Goal: Transaction & Acquisition: Book appointment/travel/reservation

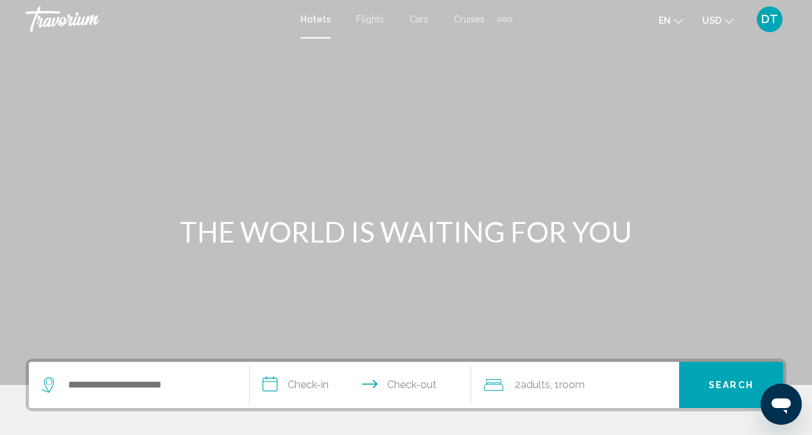
click at [416, 17] on span "Cars" at bounding box center [419, 19] width 19 height 10
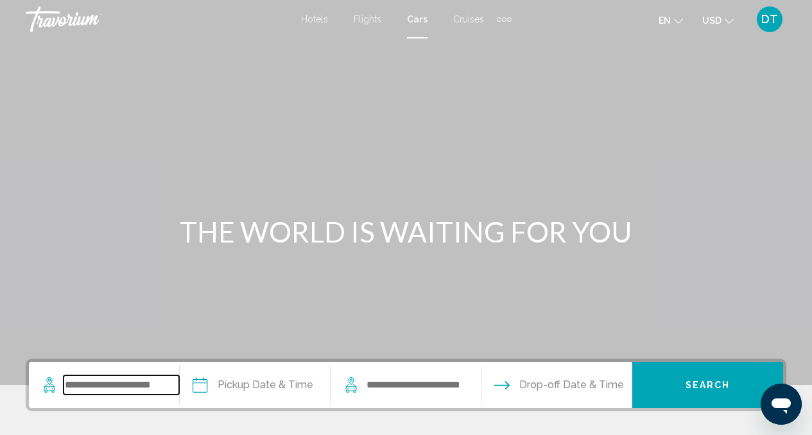
click at [107, 388] on input "Search widget" at bounding box center [122, 385] width 116 height 19
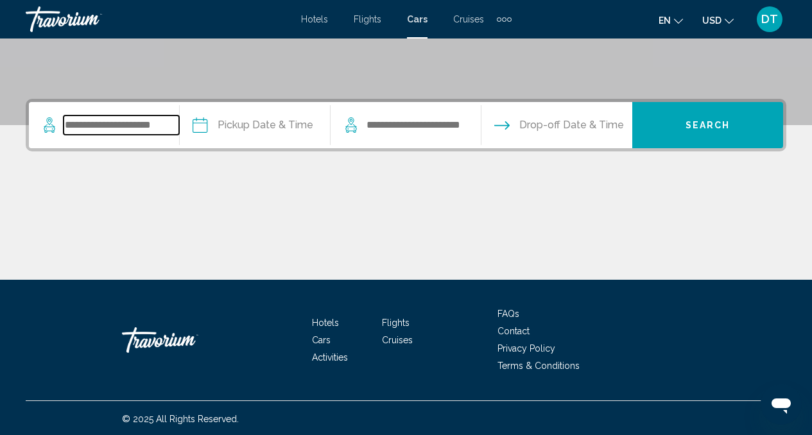
scroll to position [262, 0]
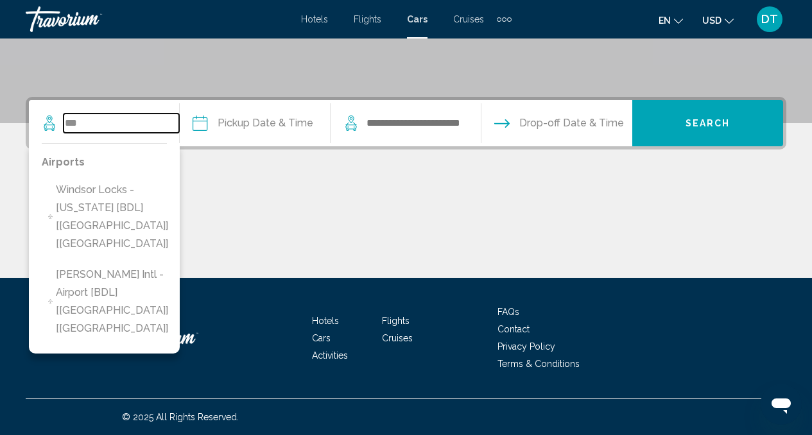
click at [86, 126] on input "***" at bounding box center [122, 123] width 116 height 19
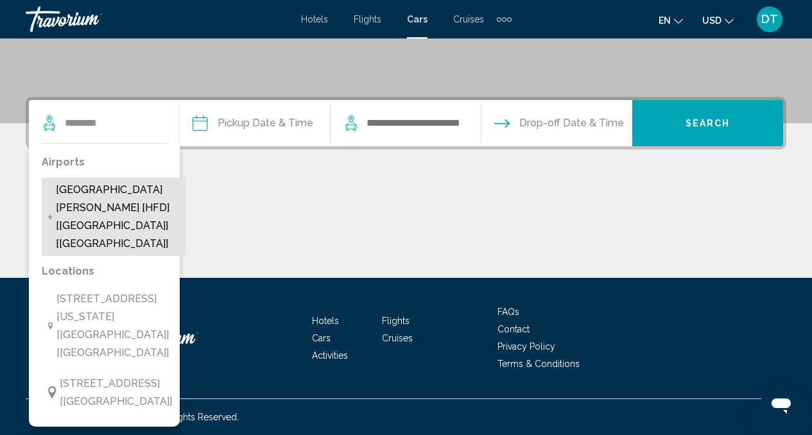
click at [105, 187] on span "[GEOGRAPHIC_DATA][PERSON_NAME] [HFD] [[GEOGRAPHIC_DATA]] [[GEOGRAPHIC_DATA]]" at bounding box center [117, 217] width 123 height 72
type input "**********"
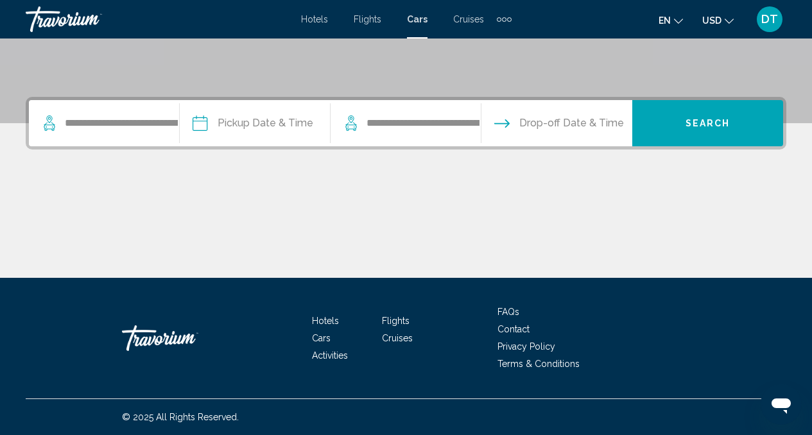
click at [259, 130] on input "Pickup date" at bounding box center [255, 125] width 156 height 50
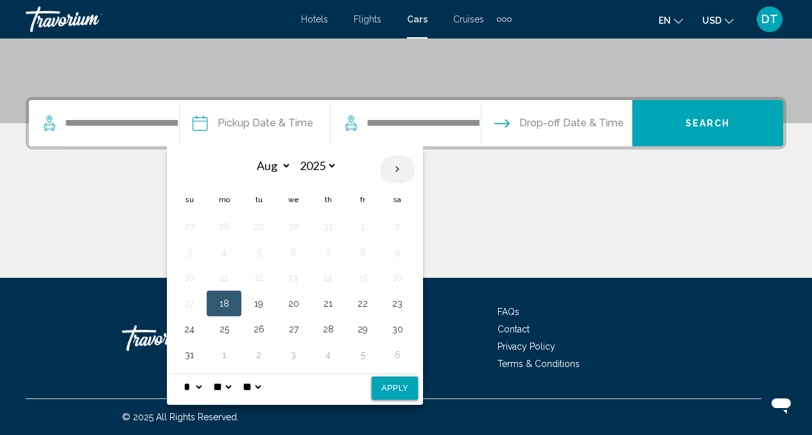
click at [394, 171] on th "Next month" at bounding box center [397, 169] width 35 height 28
select select "*"
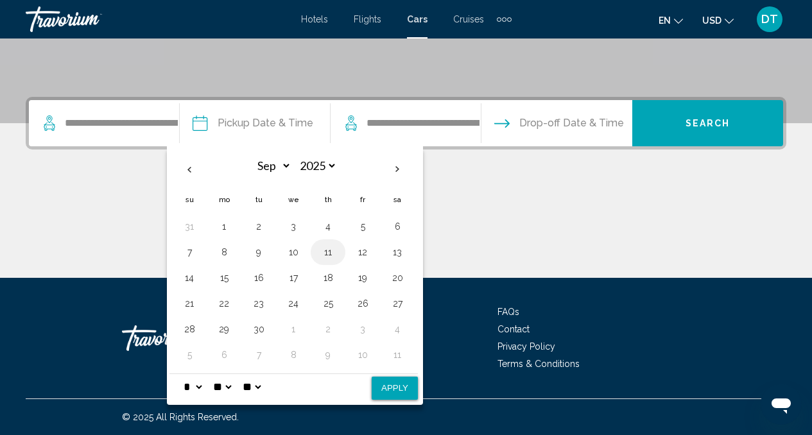
click at [329, 252] on button "11" at bounding box center [328, 252] width 21 height 18
click at [225, 275] on button "15" at bounding box center [224, 278] width 21 height 18
click at [555, 132] on button "Drop-off Date & Time" at bounding box center [559, 123] width 130 height 46
click at [249, 118] on input "Pickup date" at bounding box center [255, 125] width 156 height 50
click at [329, 253] on button "11" at bounding box center [328, 252] width 21 height 18
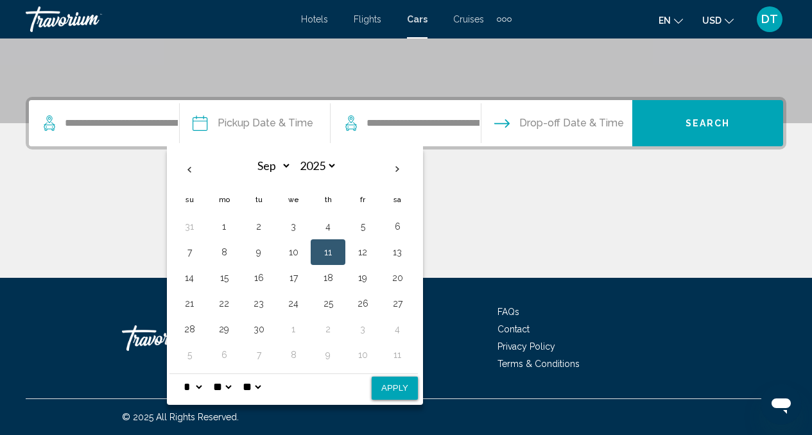
click at [259, 388] on select "** **" at bounding box center [251, 387] width 23 height 26
select select "**"
click at [248, 374] on select "** **" at bounding box center [251, 387] width 23 height 26
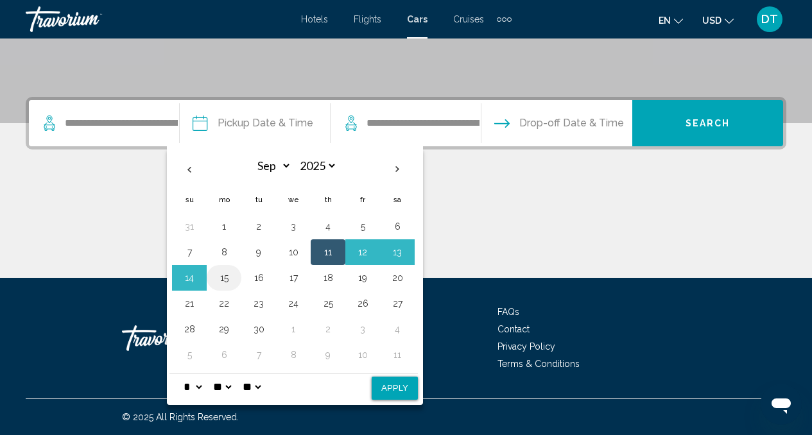
click at [233, 279] on button "15" at bounding box center [224, 278] width 21 height 18
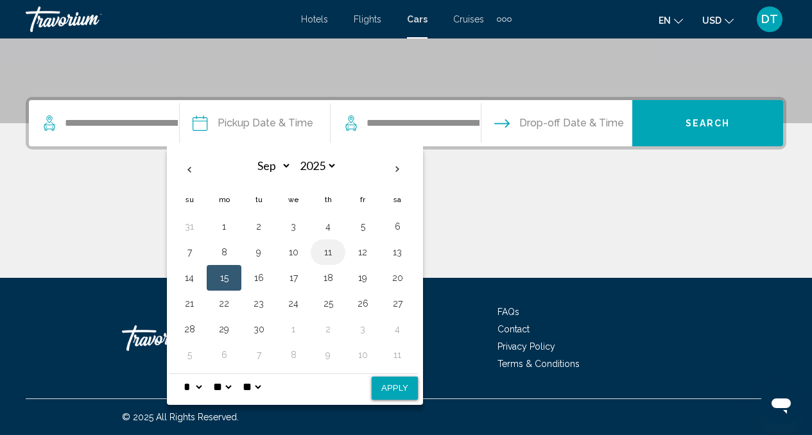
click at [333, 251] on button "11" at bounding box center [328, 252] width 21 height 18
click at [234, 385] on select "**" at bounding box center [222, 387] width 23 height 26
click at [214, 374] on select "**" at bounding box center [222, 387] width 23 height 26
click at [233, 390] on select "**" at bounding box center [222, 387] width 23 height 26
click at [268, 125] on input "Pickup date" at bounding box center [255, 125] width 156 height 50
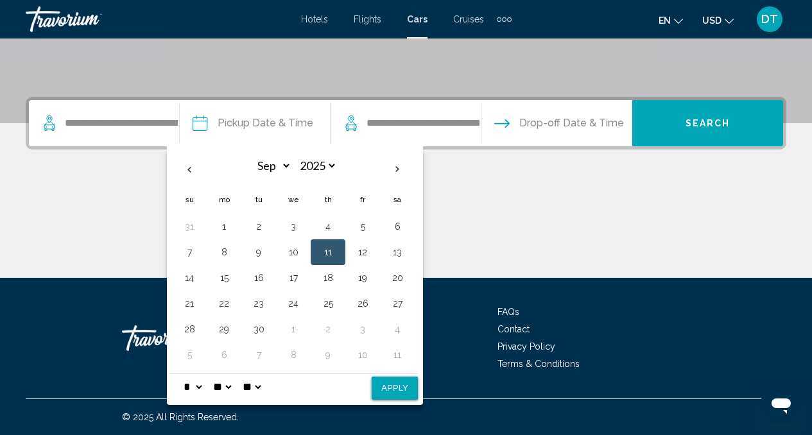
click at [399, 394] on button "Apply" at bounding box center [395, 388] width 46 height 23
type input "**********"
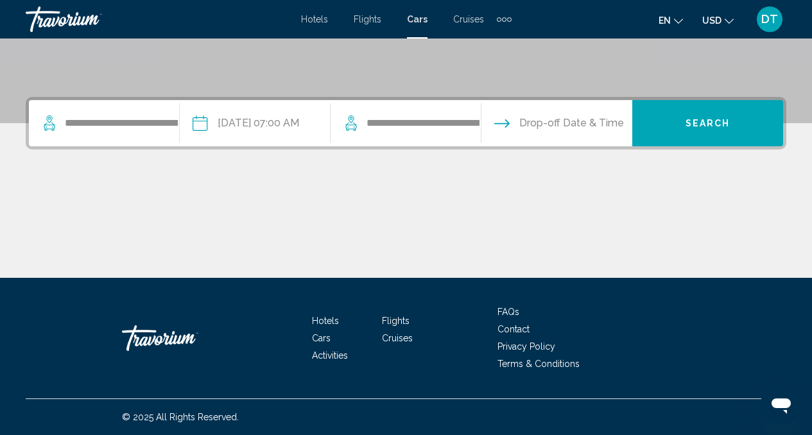
click at [573, 119] on input "Drop-off date" at bounding box center [556, 125] width 156 height 50
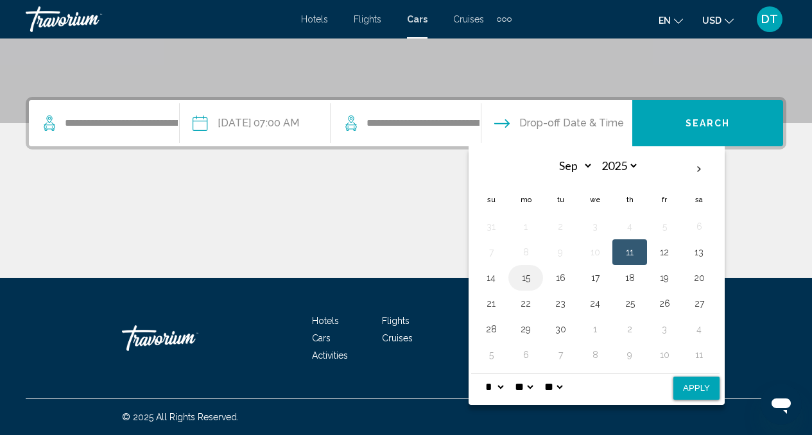
click at [526, 278] on button "15" at bounding box center [526, 278] width 21 height 18
click at [504, 388] on select "* * * * * * * * * ** ** **" at bounding box center [494, 387] width 23 height 26
click at [772, 22] on span "DT" at bounding box center [770, 19] width 17 height 13
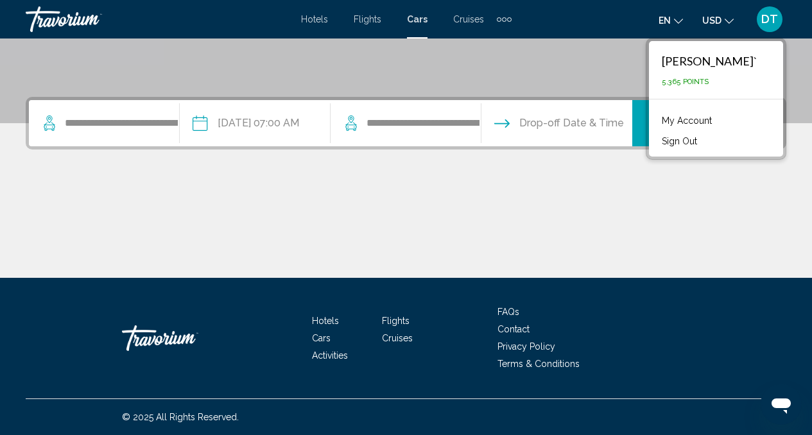
click at [692, 121] on link "My Account" at bounding box center [687, 120] width 63 height 17
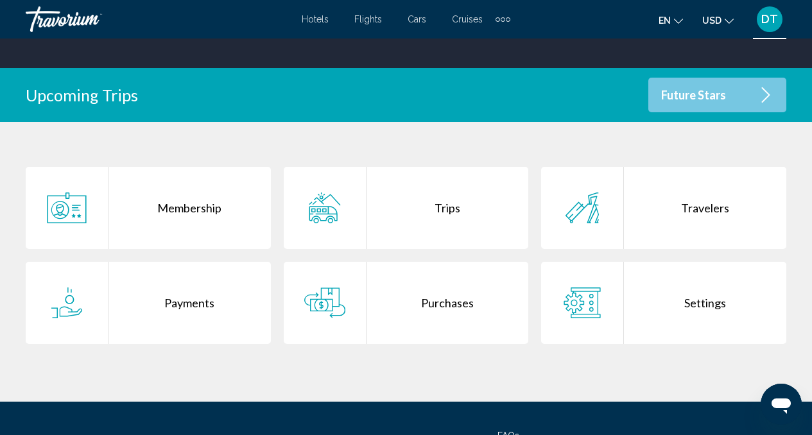
scroll to position [231, 0]
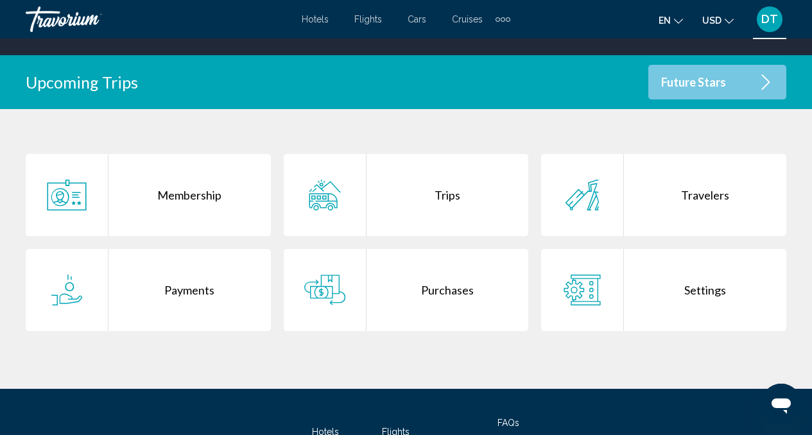
click at [414, 273] on div "Purchases" at bounding box center [448, 290] width 162 height 82
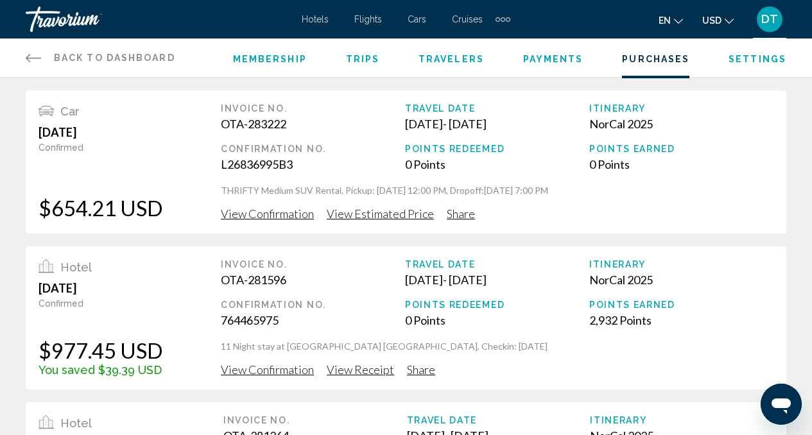
drag, startPoint x: 811, startPoint y: 186, endPoint x: 810, endPoint y: 268, distance: 81.6
click at [810, 268] on div "Car [DATE] Confirmed $654.21 USD Invoice No. OTA-283222 Confirmation No. L26836…" at bounding box center [406, 318] width 812 height 455
click at [670, 216] on div "View Confirmation View Estimated Price Share" at bounding box center [497, 214] width 553 height 14
click at [394, 219] on span "View Estimated Price" at bounding box center [380, 214] width 107 height 14
click at [347, 57] on span "Trips" at bounding box center [363, 59] width 34 height 10
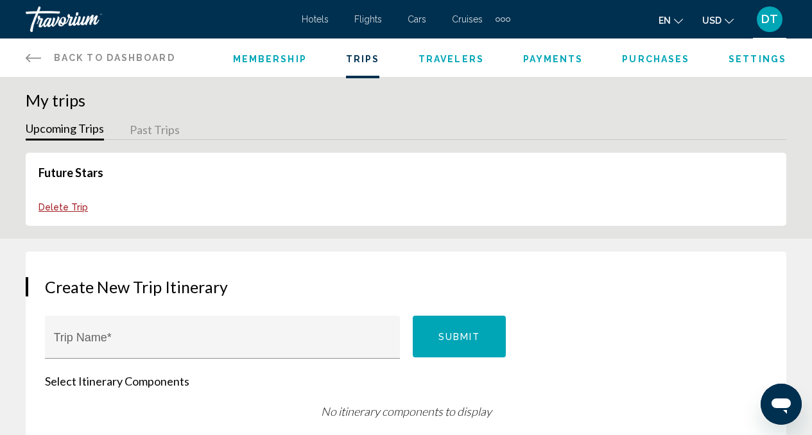
click at [54, 170] on link "Future Stars" at bounding box center [71, 173] width 65 height 14
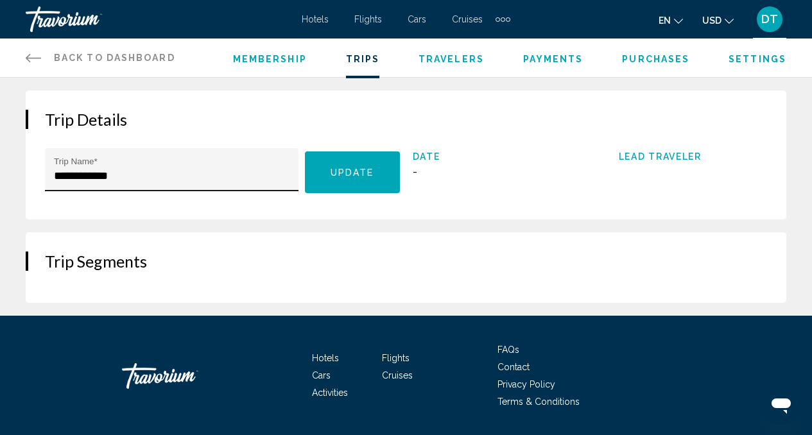
click at [206, 177] on input "**********" at bounding box center [172, 176] width 236 height 13
click at [677, 153] on span "Lead Traveler" at bounding box center [693, 157] width 148 height 10
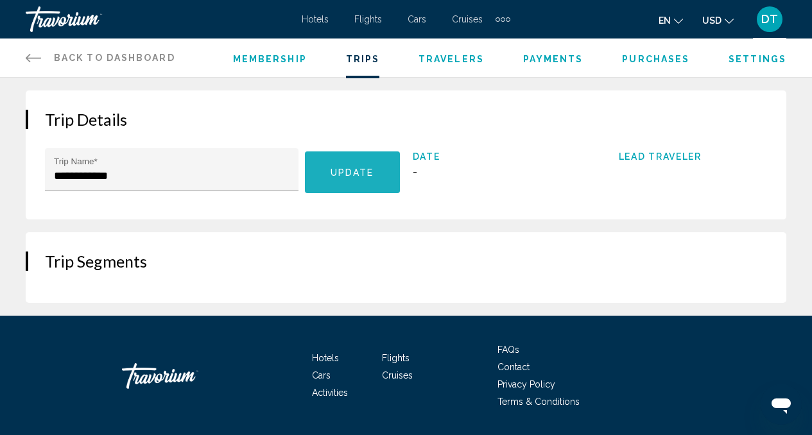
click at [335, 173] on span "Update" at bounding box center [353, 173] width 44 height 10
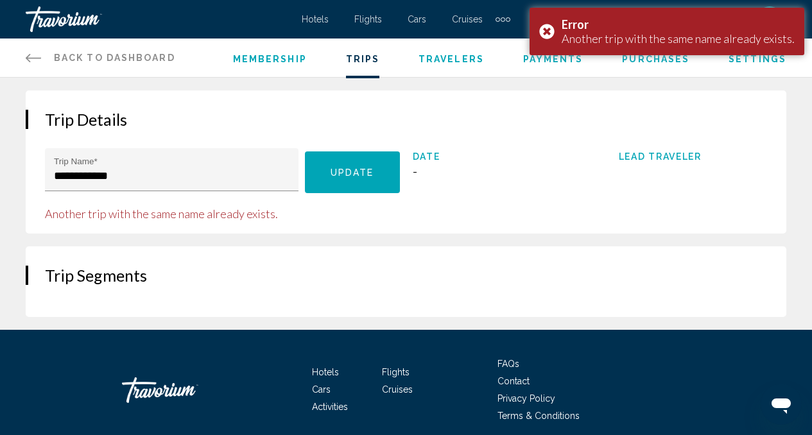
click at [442, 207] on div "Date -" at bounding box center [487, 186] width 148 height 69
click at [449, 69] on div "Membership Trips Travelers Payments Purchases Settings" at bounding box center [509, 58] width 553 height 39
click at [448, 60] on span "Travelers" at bounding box center [451, 59] width 65 height 10
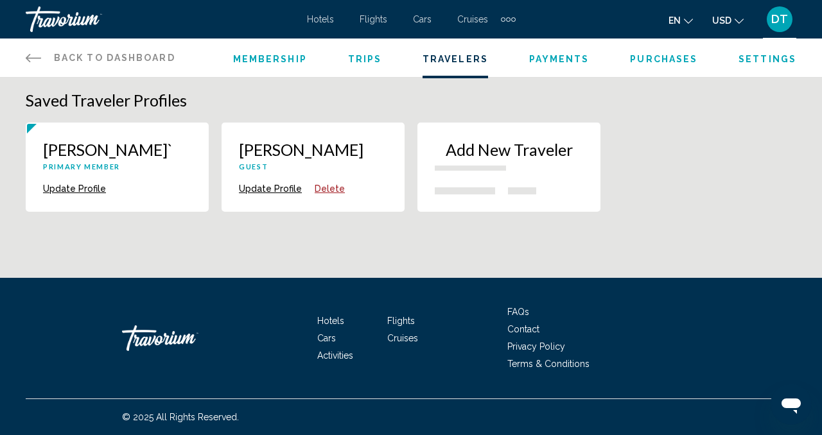
click at [649, 49] on div "Membership Trips Travelers Payments Purchases Settings" at bounding box center [514, 58] width 563 height 39
click at [649, 63] on span "Purchases" at bounding box center [663, 59] width 67 height 10
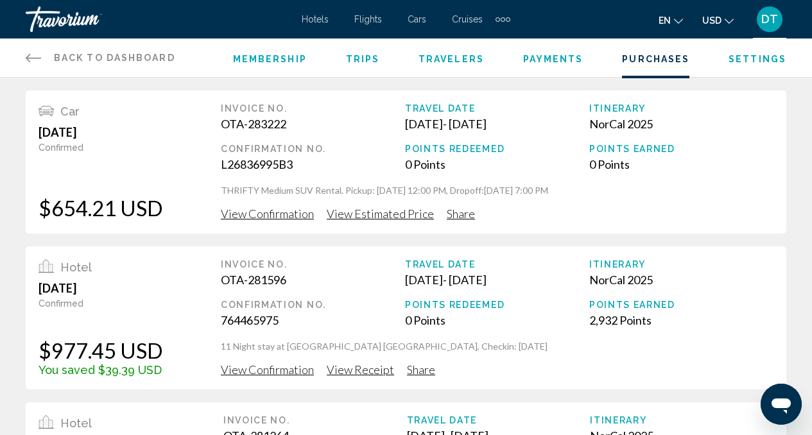
click at [750, 60] on span "Settings" at bounding box center [758, 59] width 58 height 10
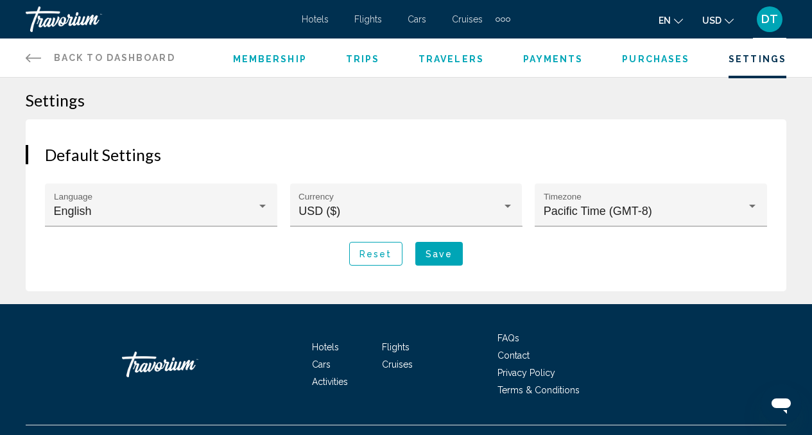
click at [47, 58] on link "Back to Dashboard Dashboard" at bounding box center [101, 58] width 150 height 39
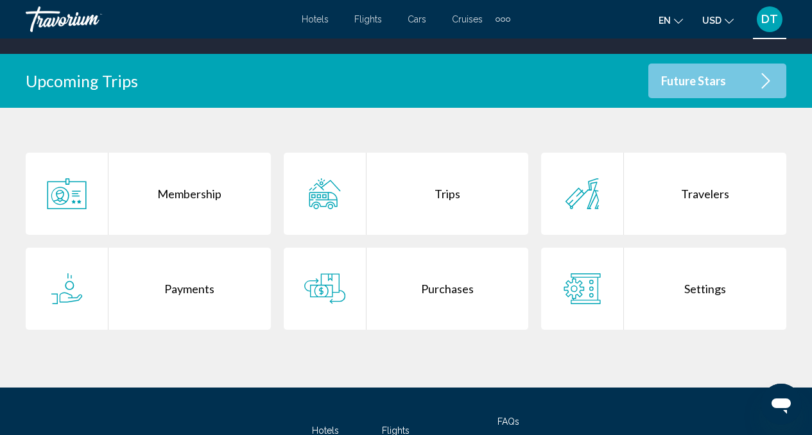
scroll to position [257, 0]
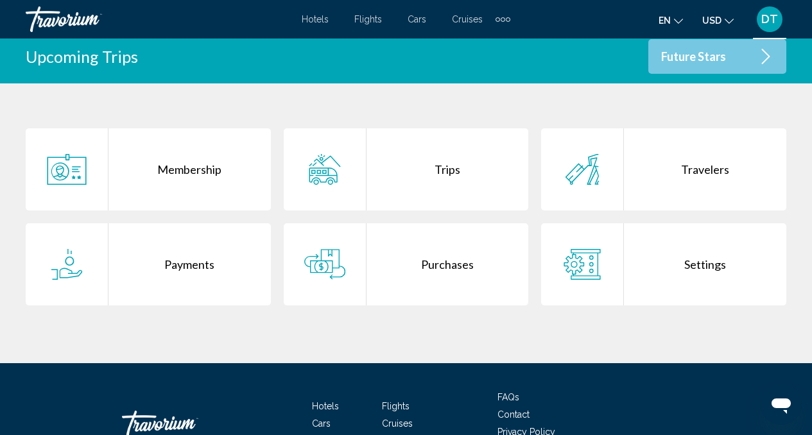
click at [419, 170] on div "Trips" at bounding box center [448, 169] width 162 height 82
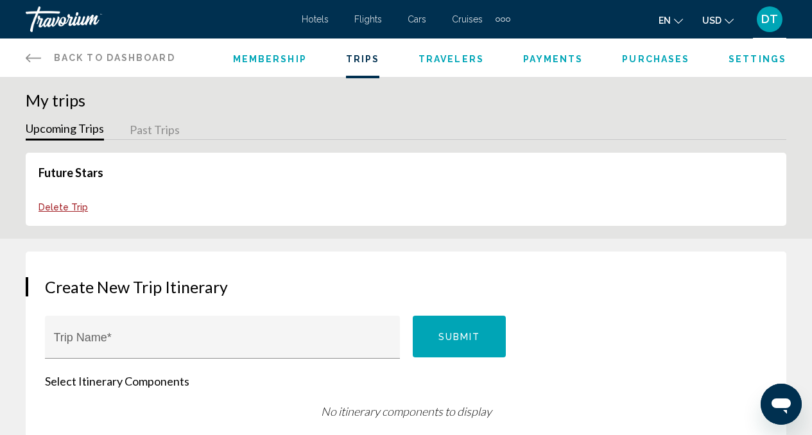
click at [143, 132] on button "Past Trips" at bounding box center [155, 131] width 50 height 20
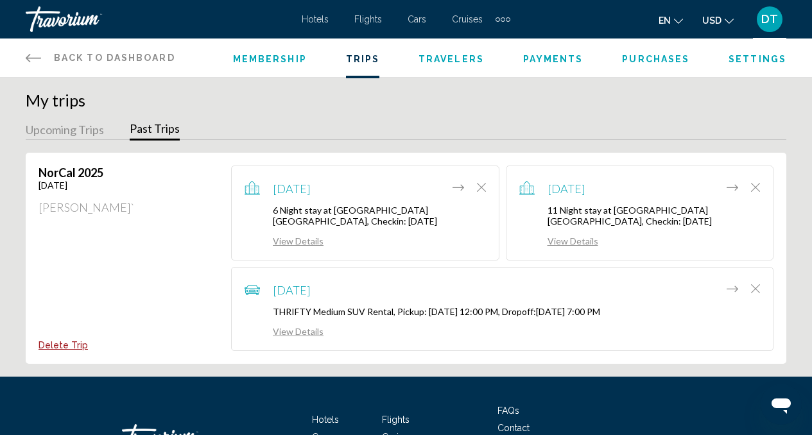
click at [234, 64] on span "Membership" at bounding box center [270, 59] width 74 height 10
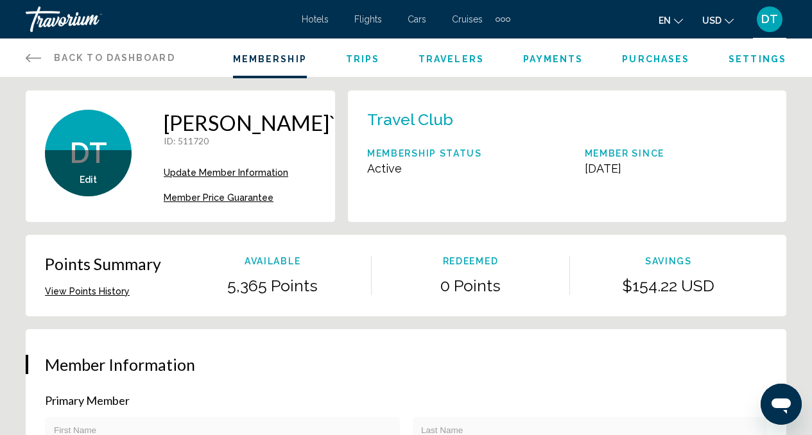
click at [71, 55] on span "Back to Dashboard" at bounding box center [114, 58] width 121 height 10
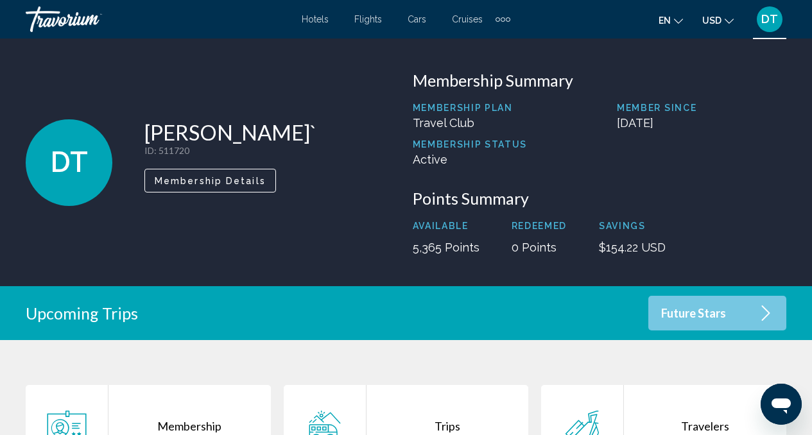
click at [322, 15] on span "Hotels" at bounding box center [315, 19] width 27 height 10
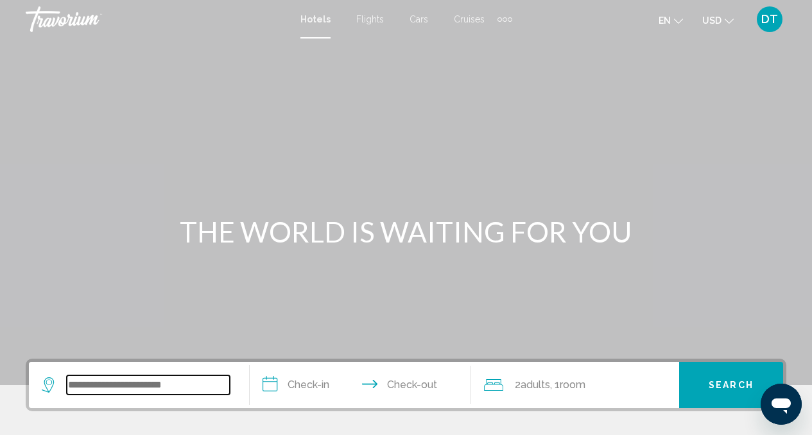
click at [123, 390] on input "Search widget" at bounding box center [148, 385] width 163 height 19
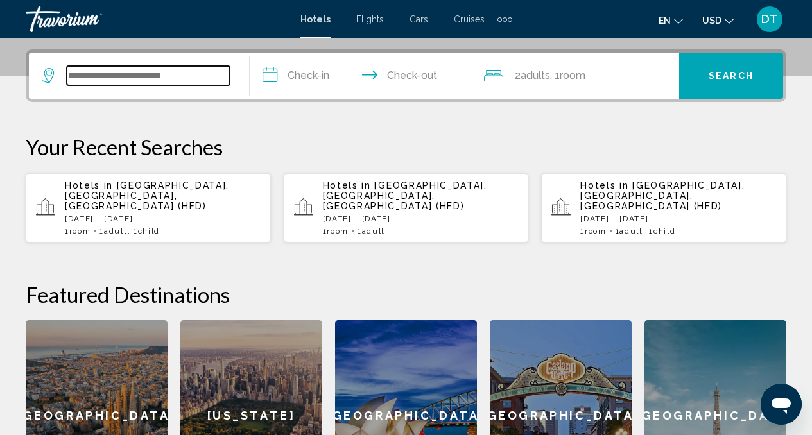
scroll to position [317, 0]
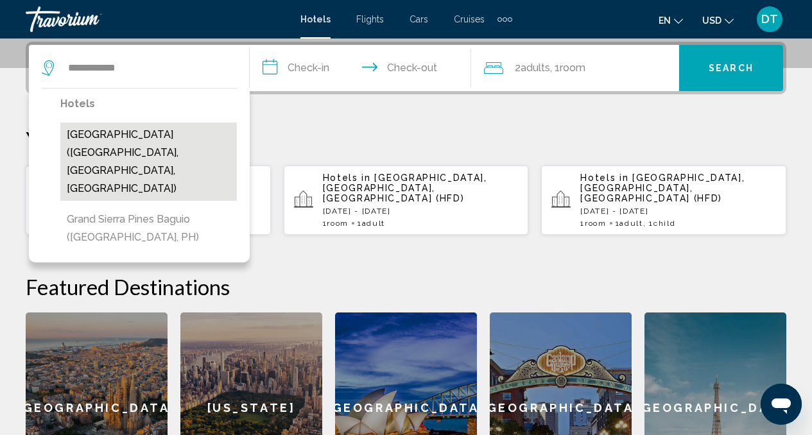
click at [155, 136] on button "[GEOGRAPHIC_DATA] ([GEOGRAPHIC_DATA], [GEOGRAPHIC_DATA], [GEOGRAPHIC_DATA])" at bounding box center [148, 162] width 177 height 78
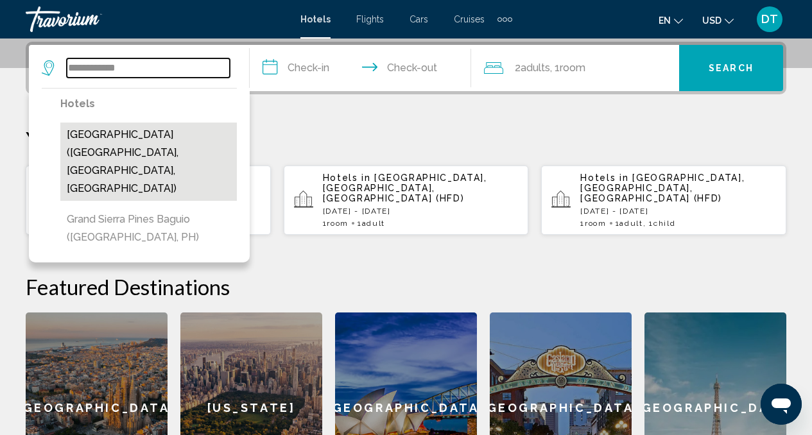
type input "**********"
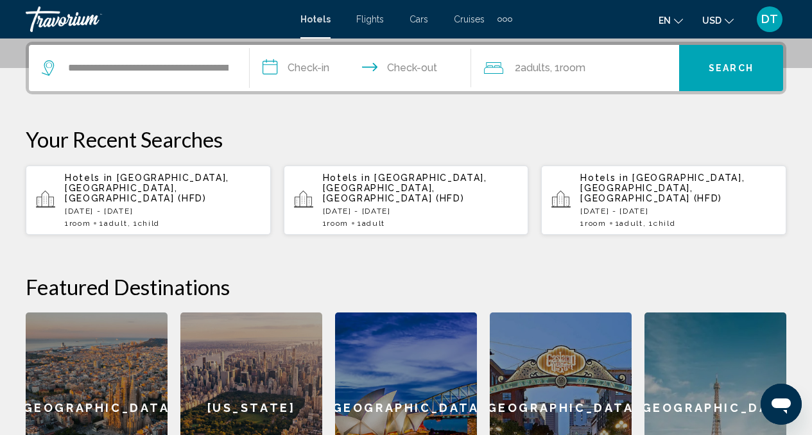
click at [322, 64] on input "**********" at bounding box center [363, 70] width 226 height 50
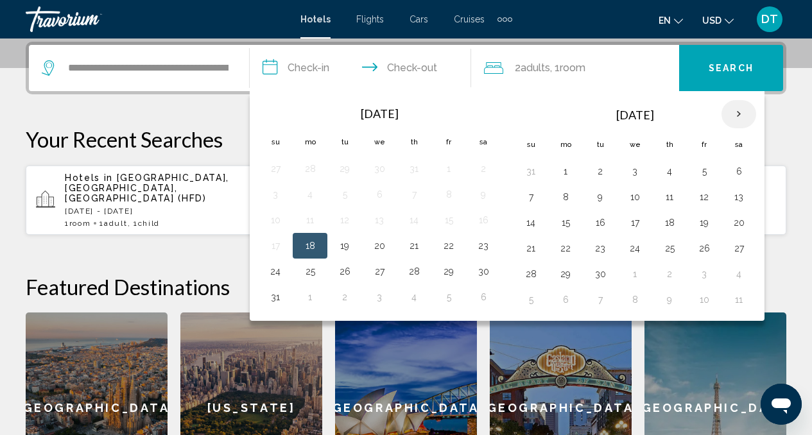
click at [744, 109] on th "Next month" at bounding box center [739, 114] width 35 height 28
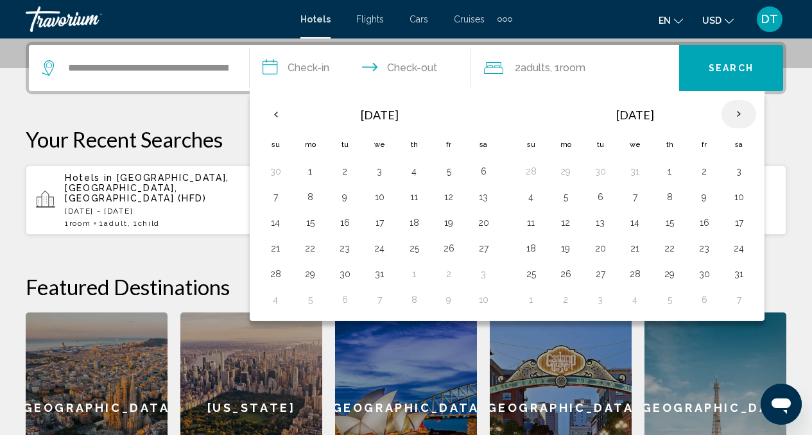
click at [744, 109] on th "Next month" at bounding box center [739, 114] width 35 height 28
click at [677, 251] on button "25" at bounding box center [669, 249] width 21 height 18
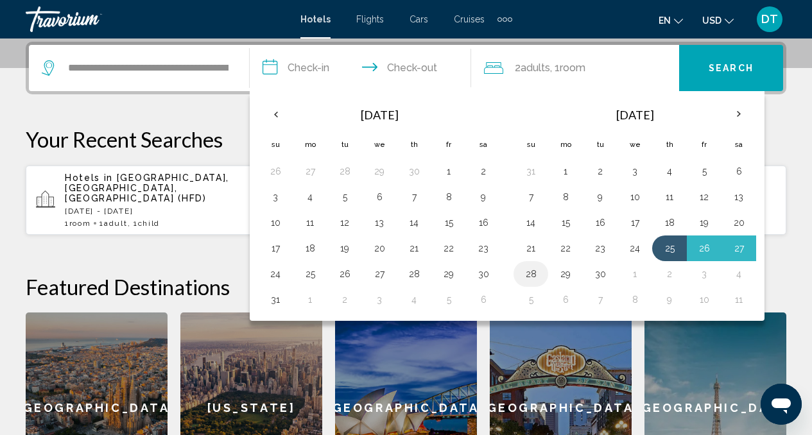
click at [532, 275] on button "28" at bounding box center [531, 274] width 21 height 18
type input "**********"
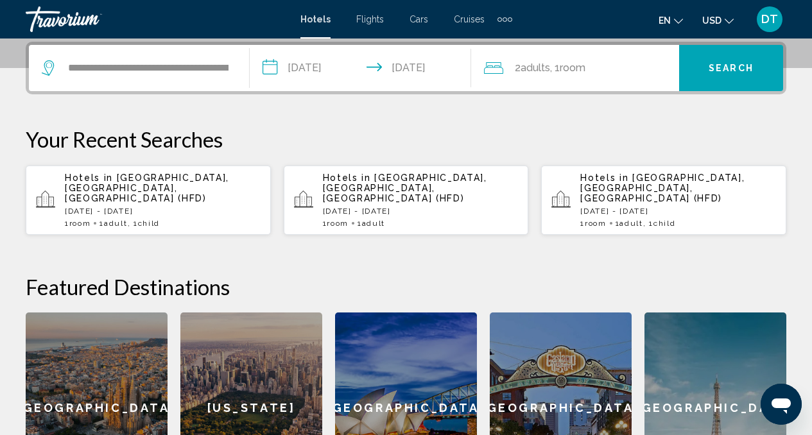
click at [586, 75] on span ", 1 Room rooms" at bounding box center [567, 68] width 35 height 18
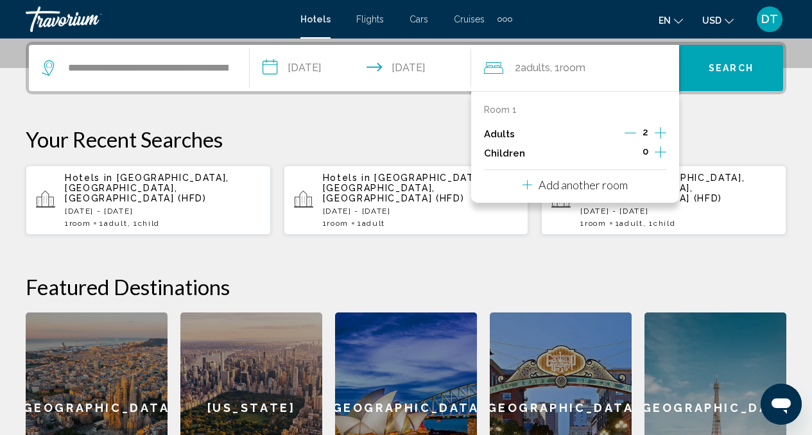
click at [656, 152] on icon "Increment children" at bounding box center [661, 152] width 12 height 12
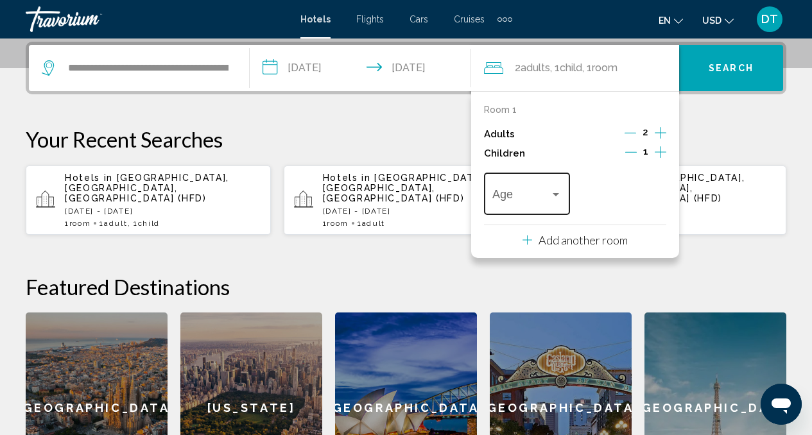
click at [531, 195] on span "Travelers: 2 adults, 1 child" at bounding box center [521, 197] width 58 height 13
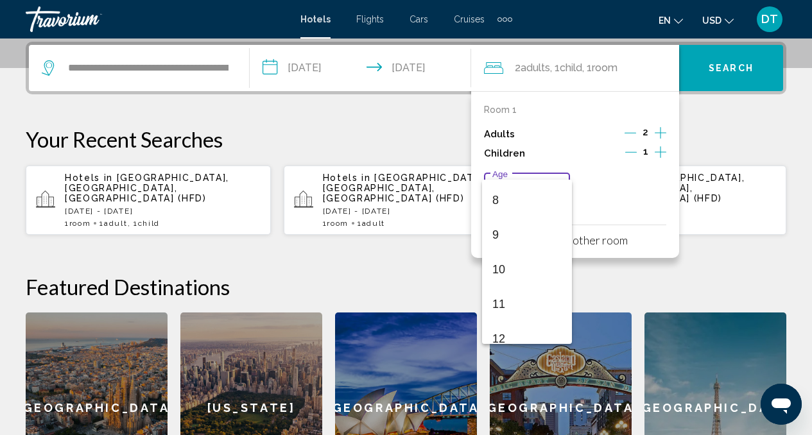
scroll to position [265, 0]
click at [540, 244] on span "9" at bounding box center [526, 244] width 69 height 35
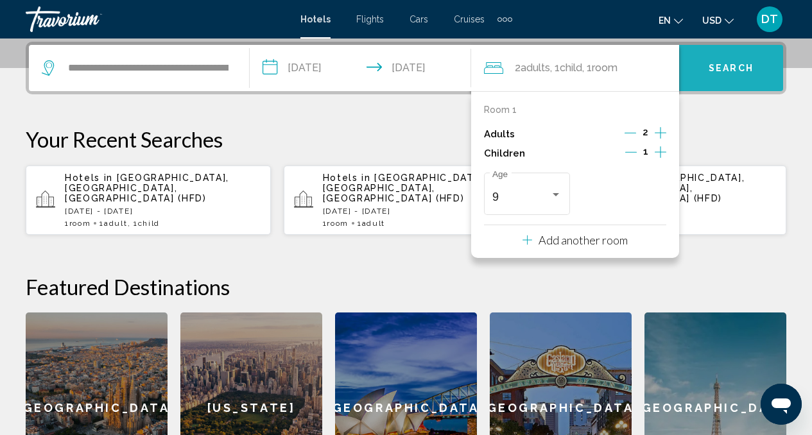
click at [719, 81] on button "Search" at bounding box center [731, 68] width 104 height 46
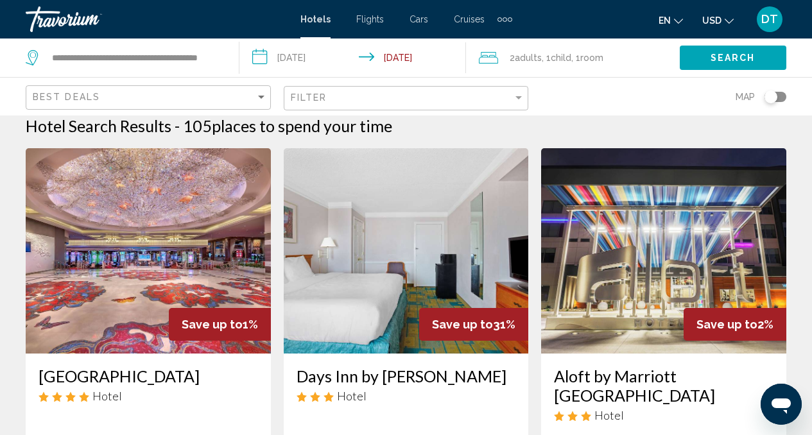
scroll to position [14, 0]
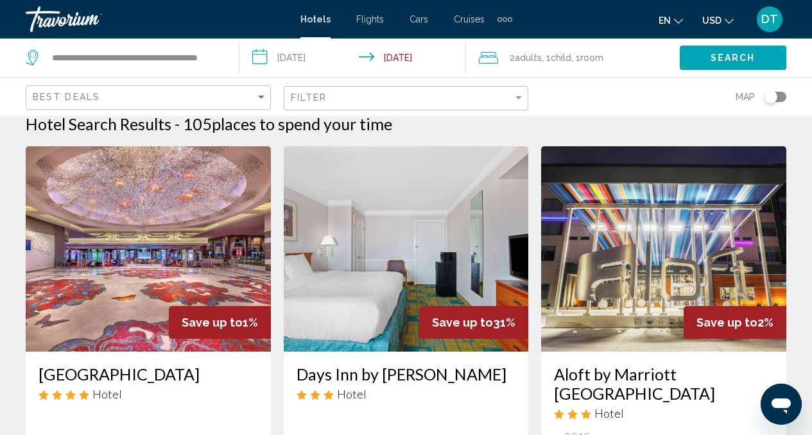
click at [101, 206] on img "Main content" at bounding box center [148, 248] width 245 height 205
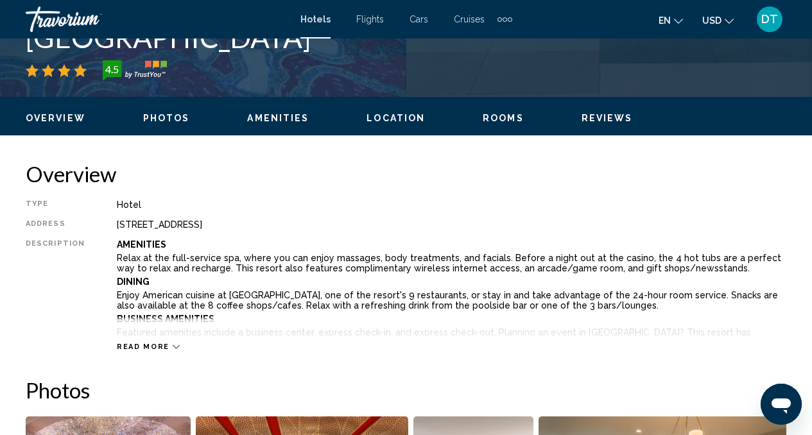
scroll to position [491, 0]
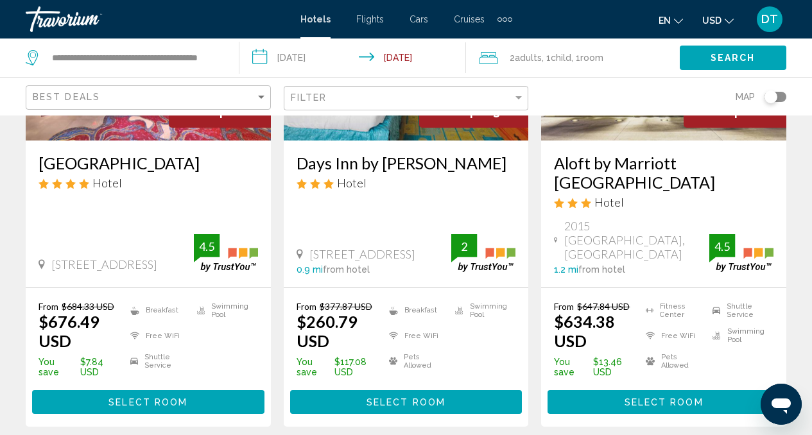
scroll to position [231, 0]
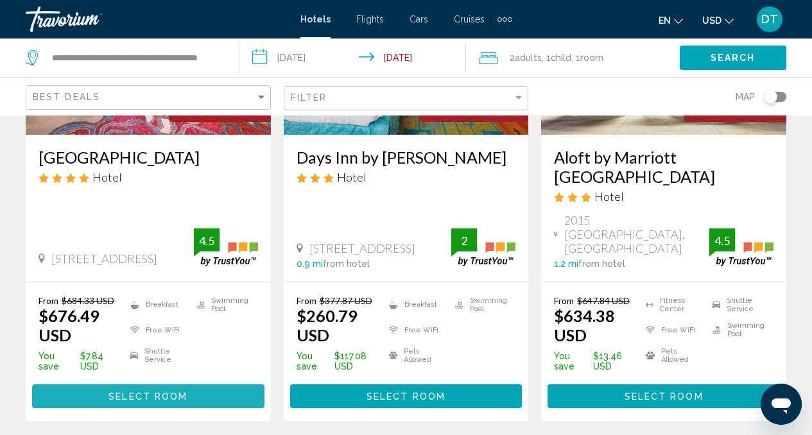
click at [114, 392] on span "Select Room" at bounding box center [148, 397] width 79 height 10
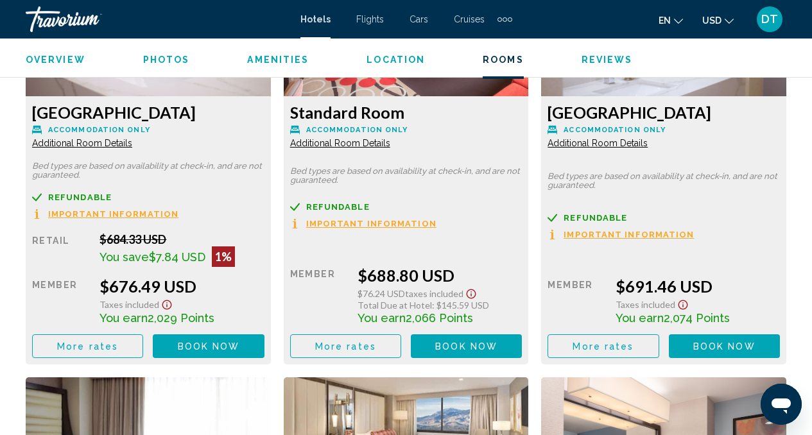
scroll to position [2055, 0]
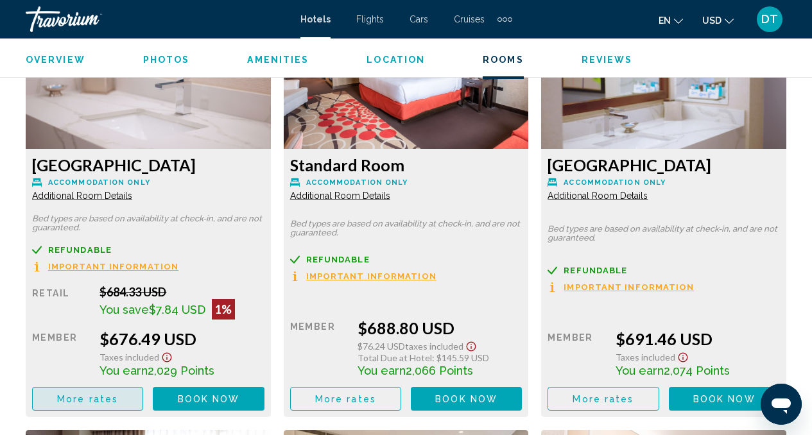
click at [132, 403] on button "More rates" at bounding box center [87, 399] width 111 height 24
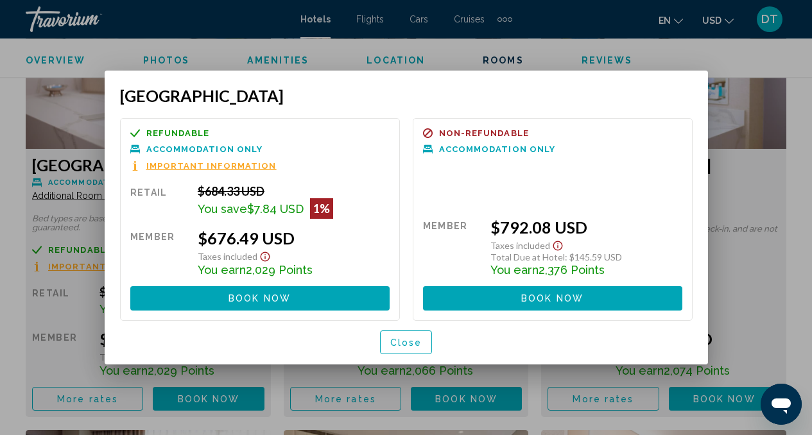
click at [239, 162] on span "Important Information" at bounding box center [211, 166] width 130 height 8
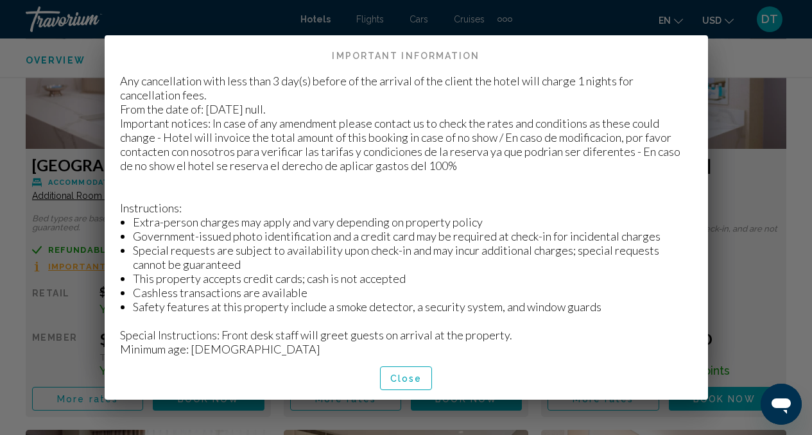
click at [409, 390] on div "Close" at bounding box center [406, 378] width 573 height 44
click at [409, 377] on span "Close" at bounding box center [406, 379] width 32 height 10
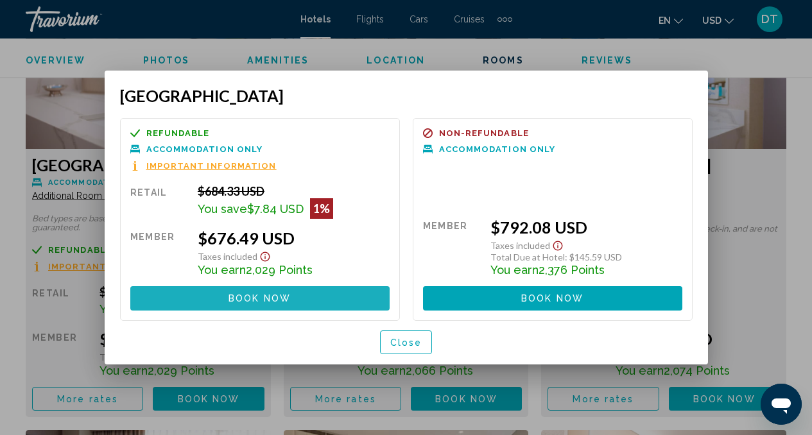
click at [290, 297] on span "Book now" at bounding box center [260, 299] width 62 height 10
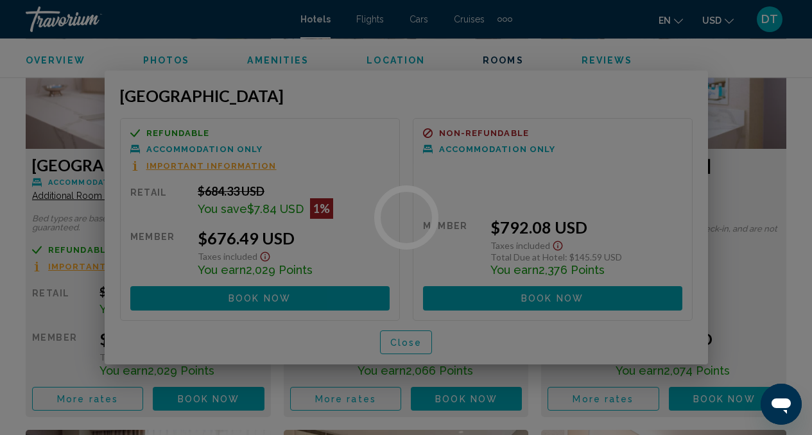
scroll to position [2055, 0]
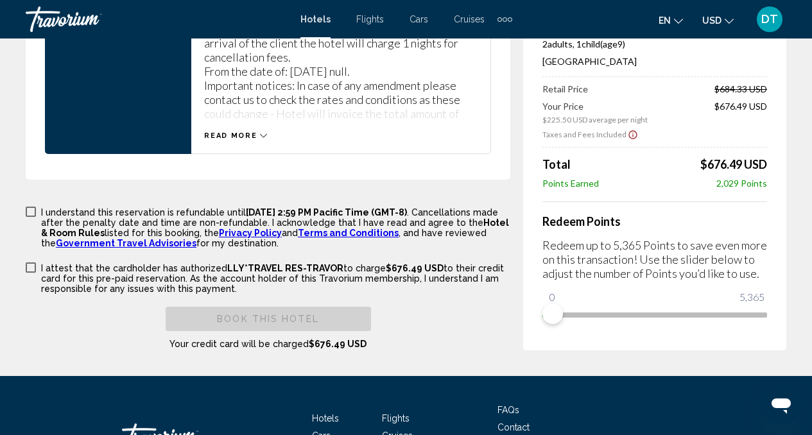
scroll to position [1953, 0]
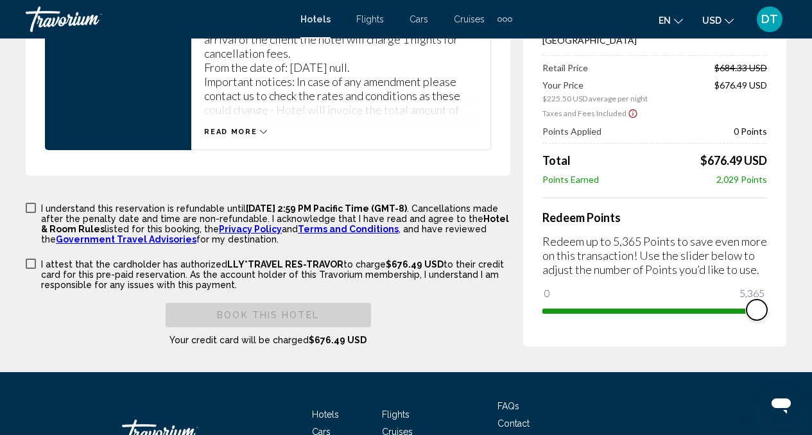
drag, startPoint x: 558, startPoint y: 337, endPoint x: 797, endPoint y: 334, distance: 239.5
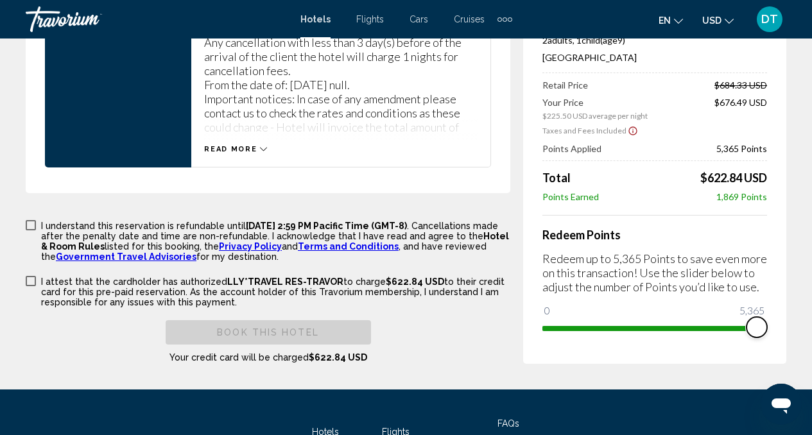
scroll to position [1938, 0]
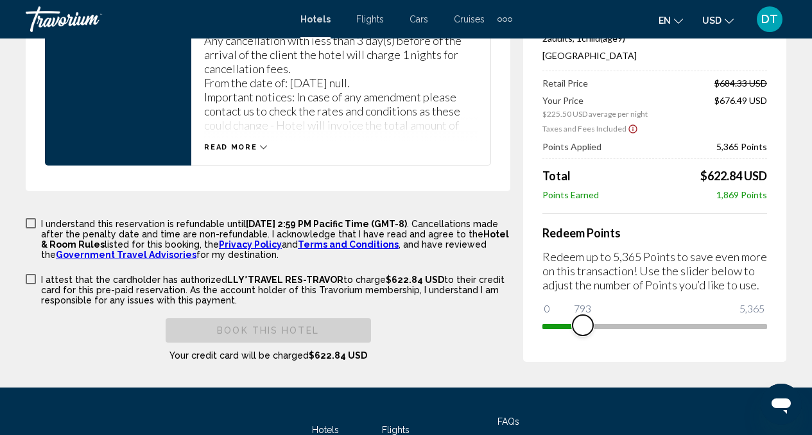
drag, startPoint x: 759, startPoint y: 355, endPoint x: 586, endPoint y: 352, distance: 173.4
click at [586, 336] on span "Main content" at bounding box center [583, 325] width 21 height 21
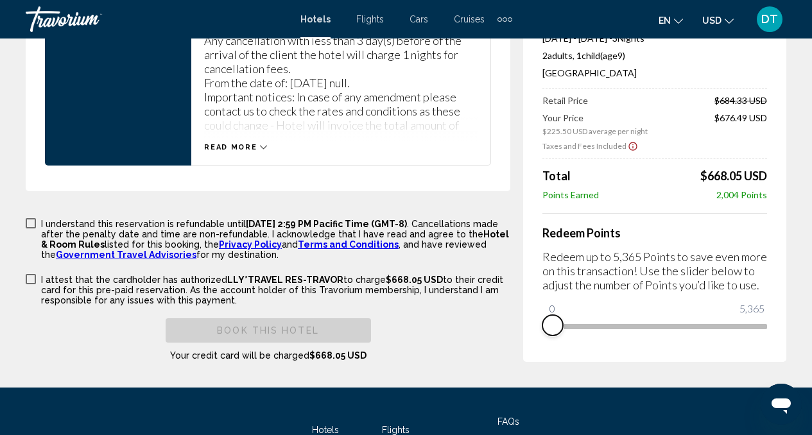
drag, startPoint x: 587, startPoint y: 355, endPoint x: 546, endPoint y: 356, distance: 40.5
click at [546, 336] on span "Main content" at bounding box center [553, 325] width 21 height 21
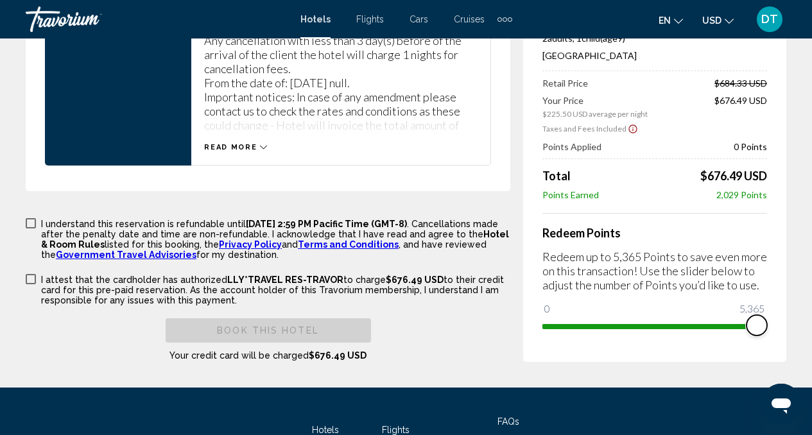
drag, startPoint x: 546, startPoint y: 356, endPoint x: 794, endPoint y: 349, distance: 247.9
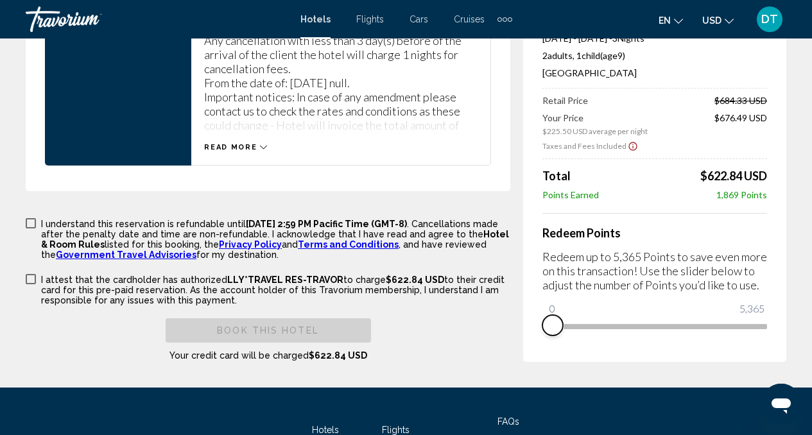
drag, startPoint x: 757, startPoint y: 353, endPoint x: 547, endPoint y: 354, distance: 210.0
click at [547, 336] on span "Main content" at bounding box center [553, 325] width 21 height 21
